Goal: Check status: Check status

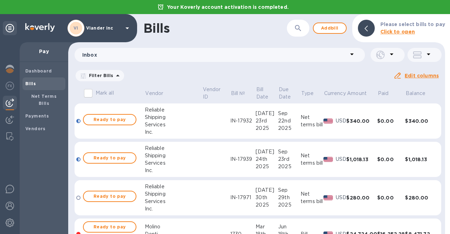
scroll to position [421, 0]
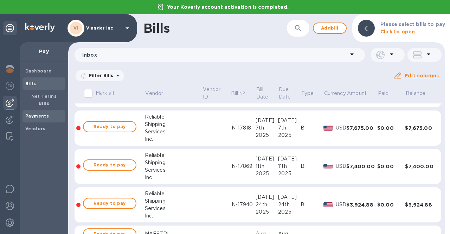
click at [29, 113] on div "Payments" at bounding box center [43, 116] width 43 height 13
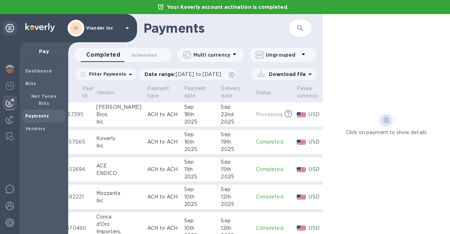
scroll to position [0, 21]
click at [9, 70] on img at bounding box center [10, 69] width 8 height 8
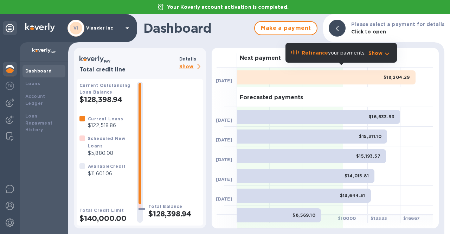
click at [182, 66] on p "Show" at bounding box center [191, 67] width 24 height 9
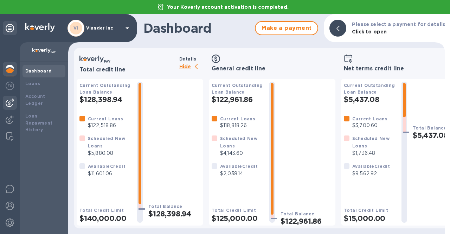
click at [8, 104] on img at bounding box center [10, 102] width 8 height 8
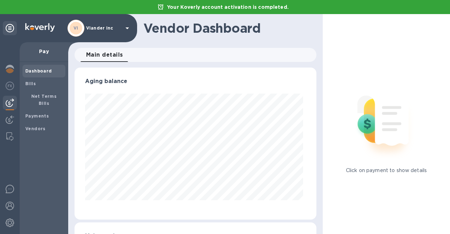
scroll to position [152, 239]
click at [32, 113] on b "Payments" at bounding box center [37, 115] width 24 height 5
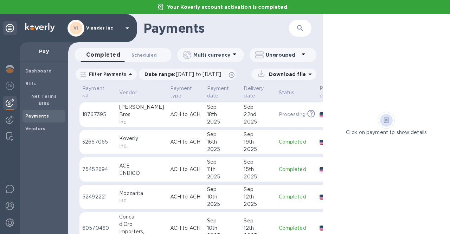
click at [142, 52] on span "Scheduled 0" at bounding box center [143, 54] width 25 height 7
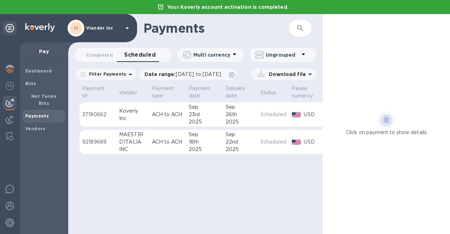
click at [142, 139] on div "D'ITALIA" at bounding box center [132, 141] width 27 height 7
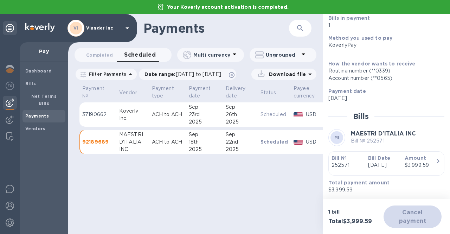
scroll to position [78, 0]
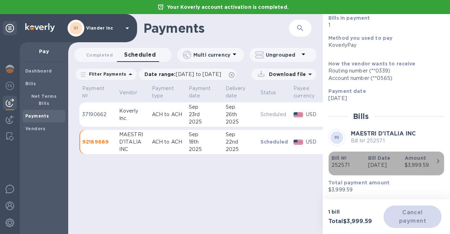
click at [437, 159] on icon "button" at bounding box center [438, 161] width 2 height 4
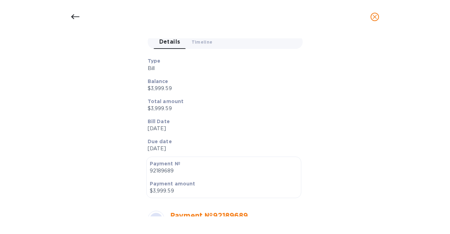
scroll to position [70, 0]
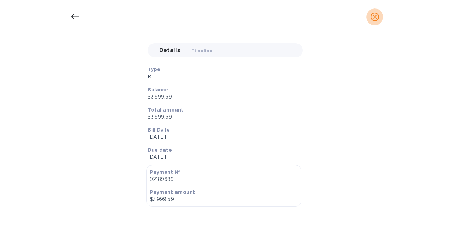
click at [373, 15] on icon "close" at bounding box center [374, 16] width 7 height 7
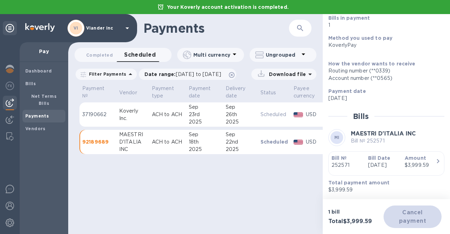
click at [433, 157] on icon "button" at bounding box center [437, 161] width 8 height 8
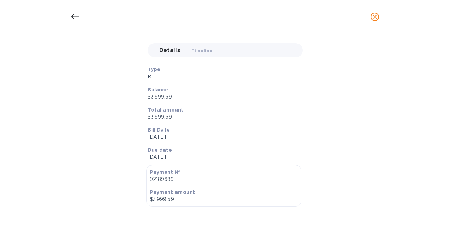
click at [373, 17] on icon "close" at bounding box center [374, 16] width 7 height 7
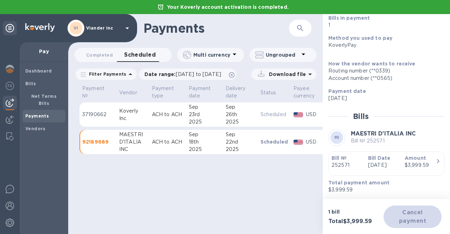
click at [167, 139] on p "ACH to ACH" at bounding box center [167, 141] width 31 height 7
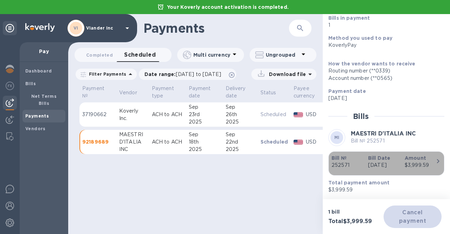
click at [437, 159] on icon "button" at bounding box center [438, 161] width 2 height 4
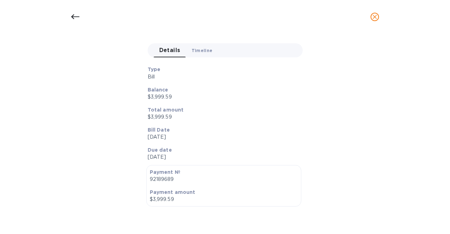
click at [196, 50] on span "Timeline 0" at bounding box center [201, 50] width 21 height 7
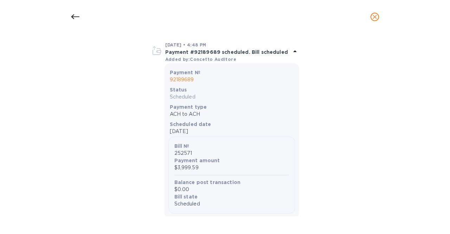
scroll to position [275, 0]
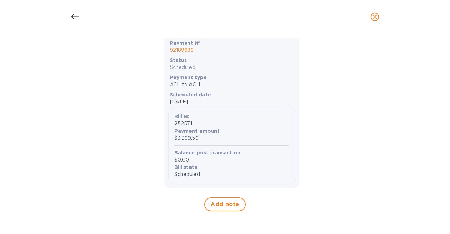
click at [78, 18] on icon at bounding box center [75, 17] width 8 height 8
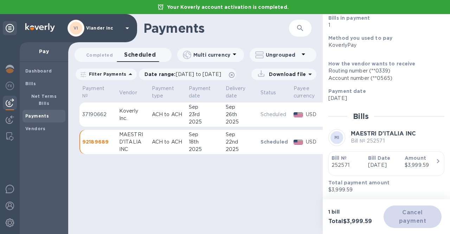
click at [397, 208] on div "Cancel payment" at bounding box center [412, 216] width 58 height 22
click at [123, 141] on div "D'ITALIA" at bounding box center [132, 141] width 27 height 7
click at [433, 157] on icon "button" at bounding box center [437, 161] width 8 height 8
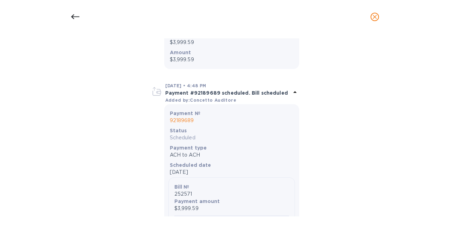
scroll to position [170, 0]
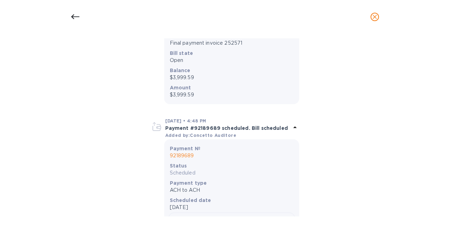
click at [290, 126] on icon at bounding box center [294, 127] width 8 height 8
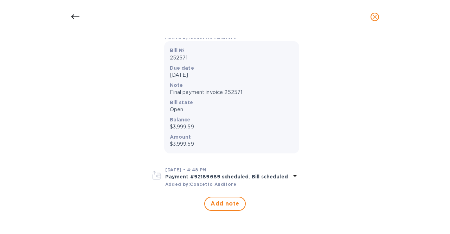
scroll to position [121, 0]
click at [293, 176] on icon at bounding box center [295, 176] width 4 height 2
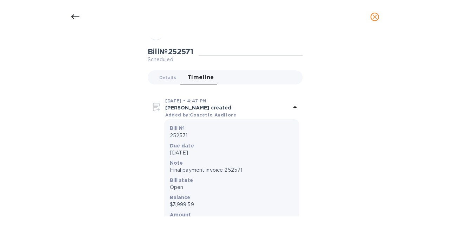
scroll to position [0, 0]
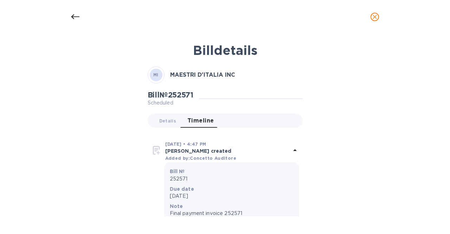
click at [380, 17] on button "close" at bounding box center [374, 16] width 17 height 17
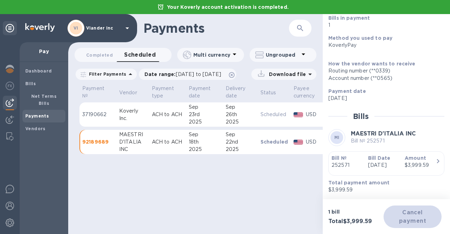
click at [133, 224] on div "Payments ​ Completed 0 Scheduled 0 Multi currency Ungrouped Filter Payments Dat…" at bounding box center [195, 124] width 254 height 220
click at [103, 55] on span "Completed 0" at bounding box center [99, 54] width 27 height 7
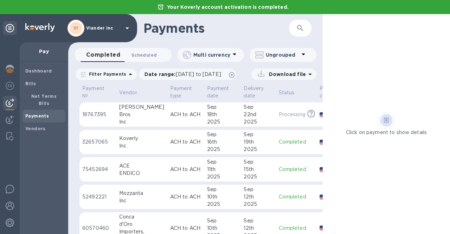
click at [132, 54] on span "Scheduled 0" at bounding box center [143, 54] width 25 height 7
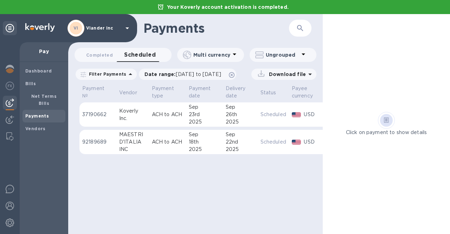
click at [201, 149] on div "2025" at bounding box center [204, 148] width 31 height 7
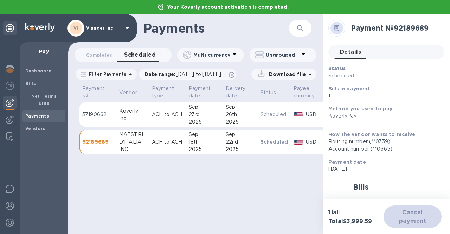
click at [92, 142] on p "92189689" at bounding box center [97, 141] width 31 height 7
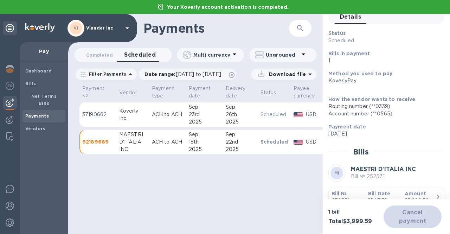
scroll to position [78, 0]
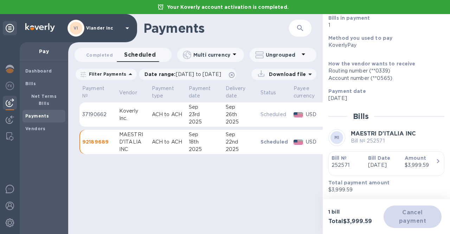
click at [433, 157] on icon "button" at bounding box center [437, 161] width 8 height 8
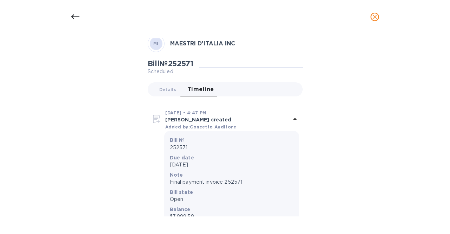
scroll to position [70, 0]
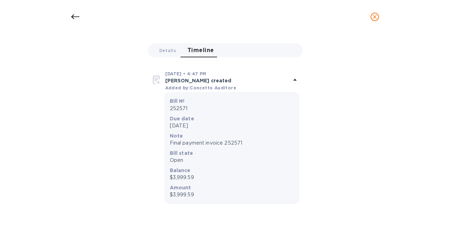
click at [291, 79] on icon at bounding box center [294, 80] width 8 height 8
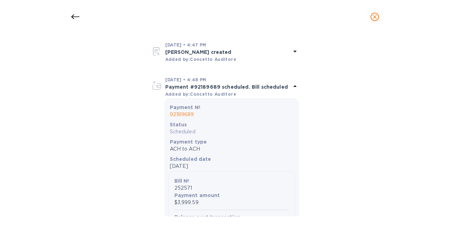
scroll to position [58, 0]
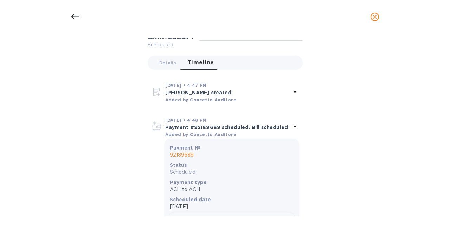
click at [292, 126] on icon at bounding box center [294, 126] width 8 height 8
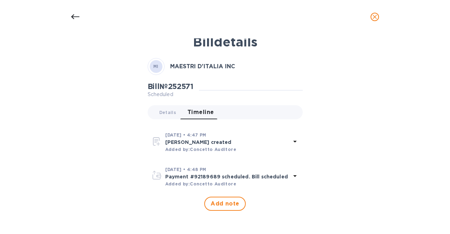
scroll to position [9, 0]
click at [377, 16] on icon "close" at bounding box center [374, 16] width 7 height 7
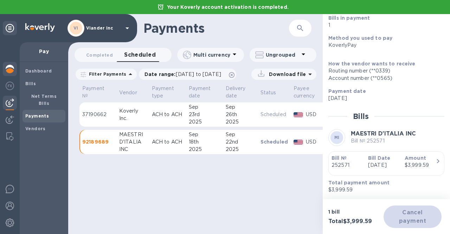
click at [13, 71] on img at bounding box center [10, 69] width 8 height 8
